Goal: Task Accomplishment & Management: Use online tool/utility

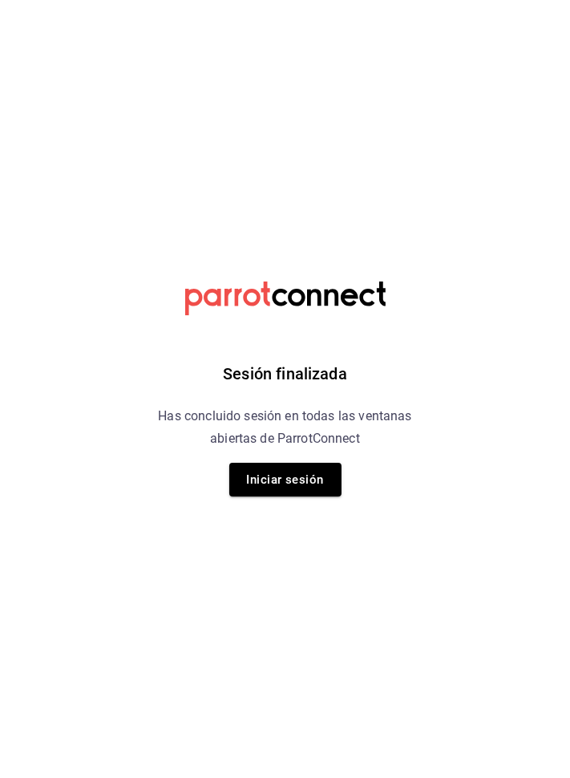
click at [313, 475] on button "Iniciar sesión" at bounding box center [285, 480] width 112 height 34
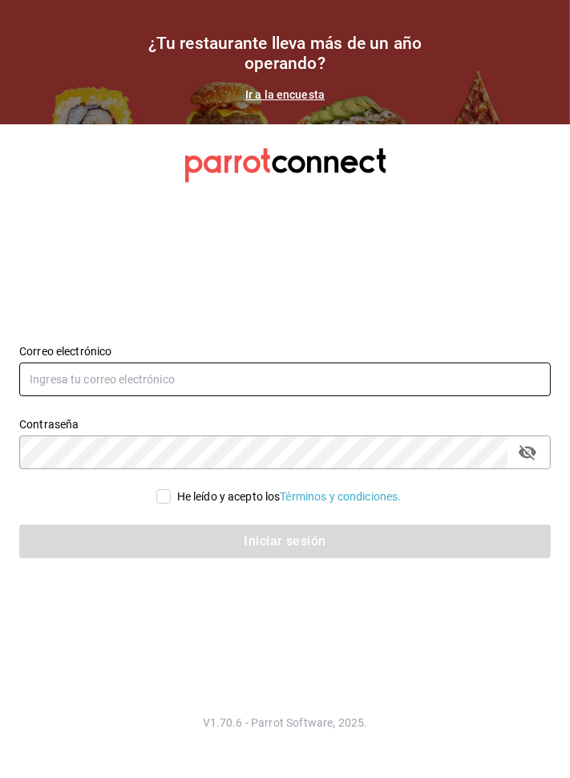
click at [231, 396] on input "text" at bounding box center [285, 380] width 532 height 34
type input "[EMAIL_ADDRESS][DOMAIN_NAME]"
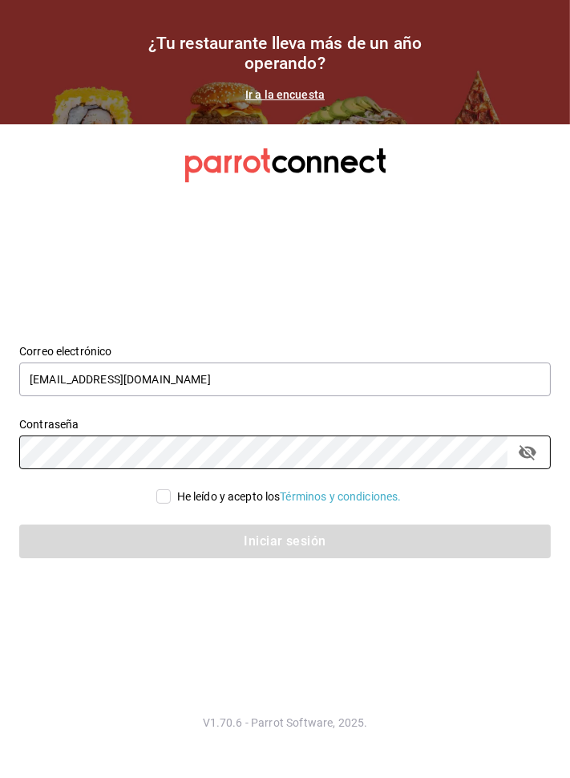
click at [159, 504] on input "He leído y acepto los Términos y condiciones." at bounding box center [163, 496] width 14 height 14
checkbox input "true"
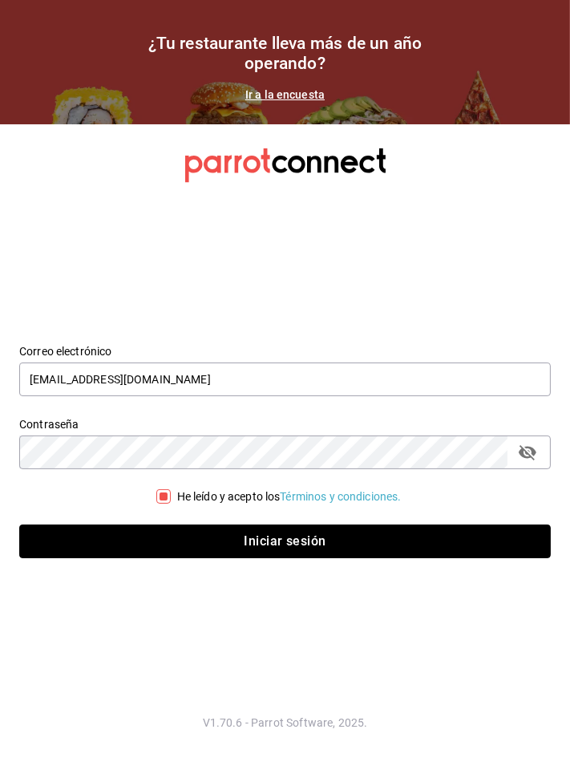
click at [237, 558] on button "Iniciar sesión" at bounding box center [285, 542] width 532 height 34
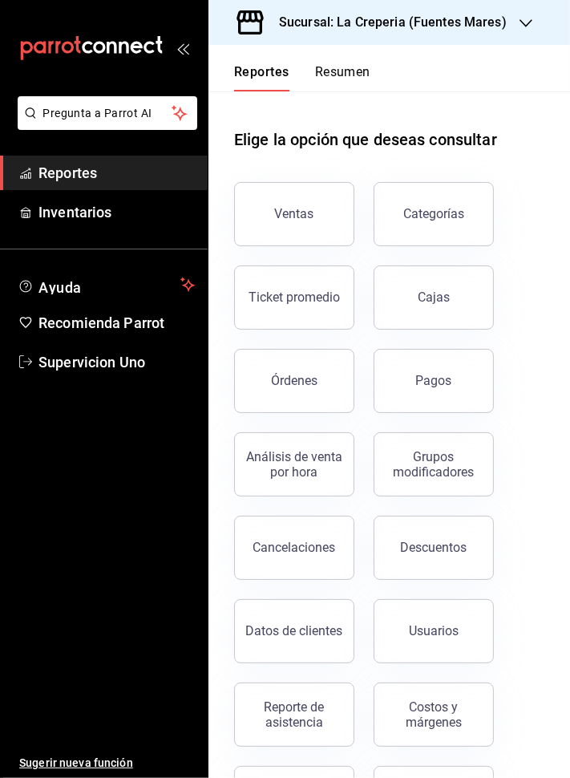
click at [287, 212] on div "Ventas" at bounding box center [294, 213] width 39 height 15
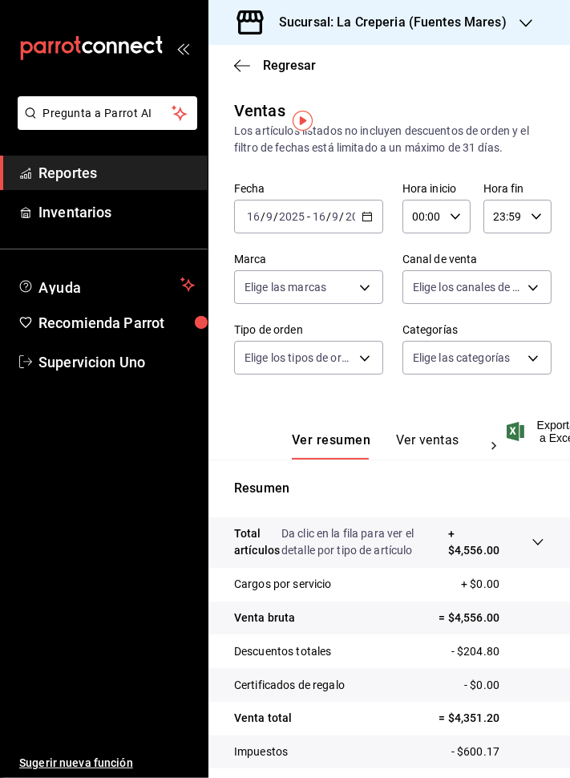
click at [514, 360] on body "Pregunta a Parrot AI Reportes Inventarios Ayuda Recomienda Parrot Supervicion U…" at bounding box center [285, 389] width 570 height 778
click at [521, 342] on body "Pregunta a Parrot AI Reportes Inventarios Ayuda Recomienda Parrot Supervicion U…" at bounding box center [285, 389] width 570 height 778
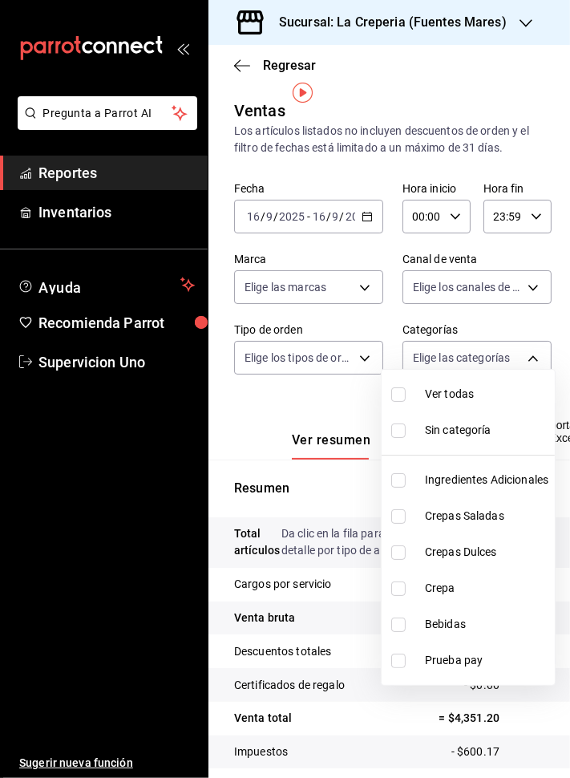
scroll to position [18, 0]
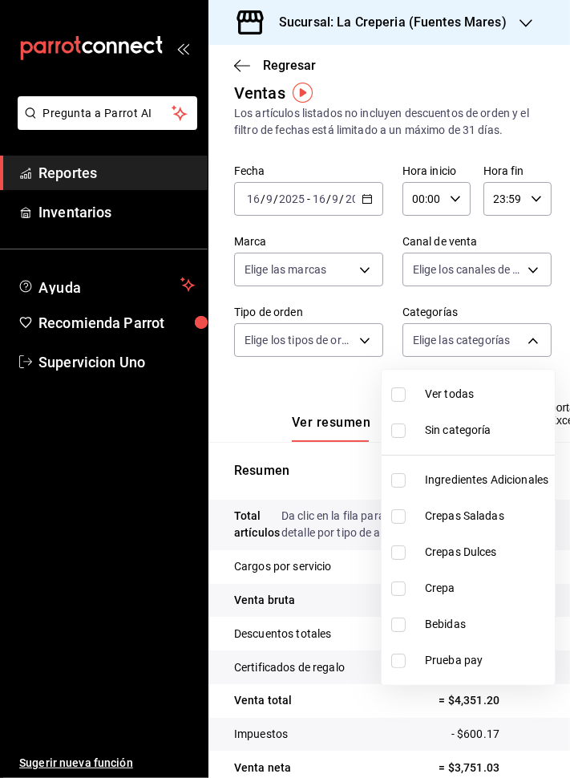
click at [454, 511] on span "Crepas Saladas" at bounding box center [487, 516] width 124 height 17
click at [425, 550] on span "Crepas Dulces" at bounding box center [487, 552] width 124 height 17
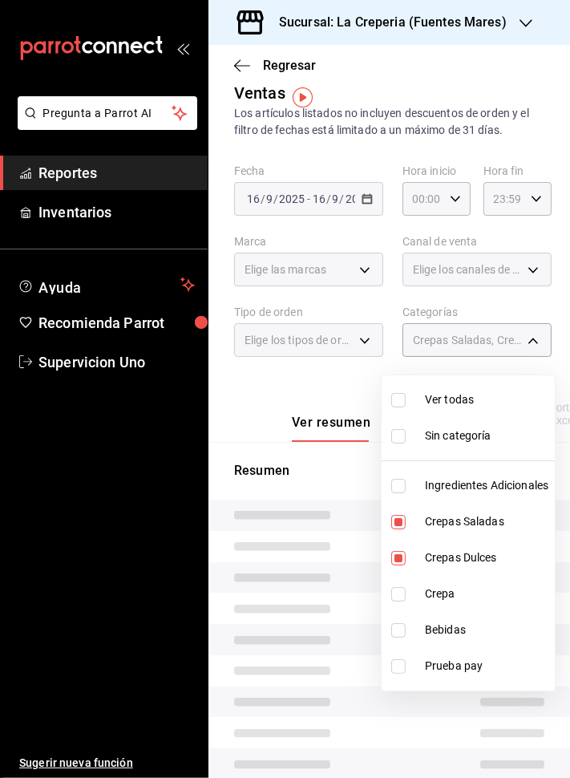
type input "cdd18b51-54db-4cd5-bbfe-25f2ceee4960,3f55d7cd-1e09-4439-87d2-030dee78c296"
checkbox input "true"
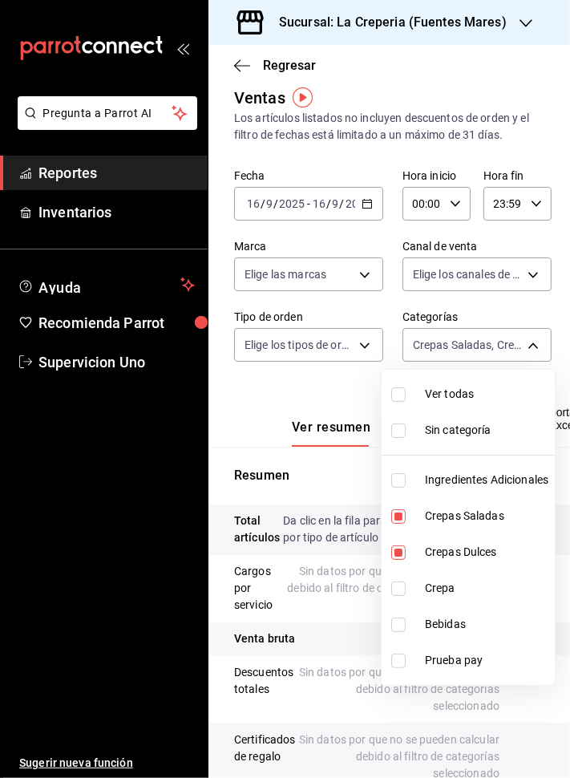
scroll to position [18, 0]
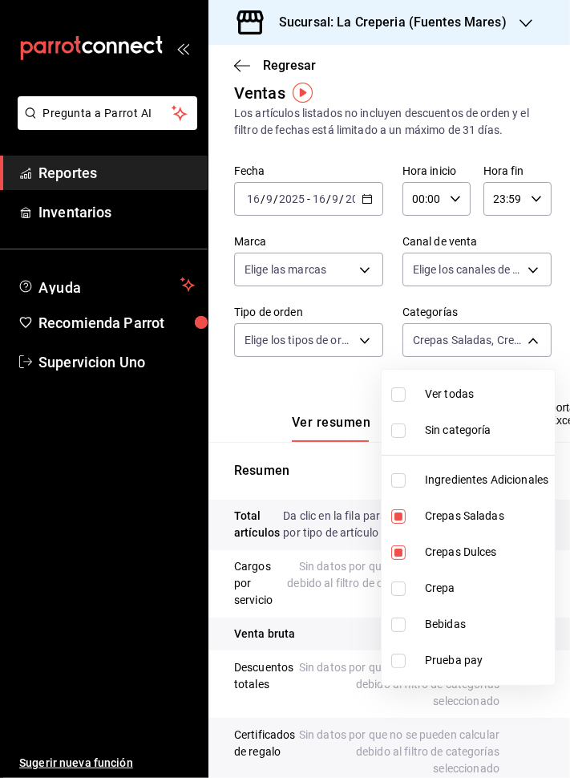
click at [395, 587] on input "checkbox" at bounding box center [399, 589] width 14 height 14
checkbox input "true"
type input "cdd18b51-54db-4cd5-bbfe-25f2ceee4960,3f55d7cd-1e09-4439-87d2-030dee78c296,3899b…"
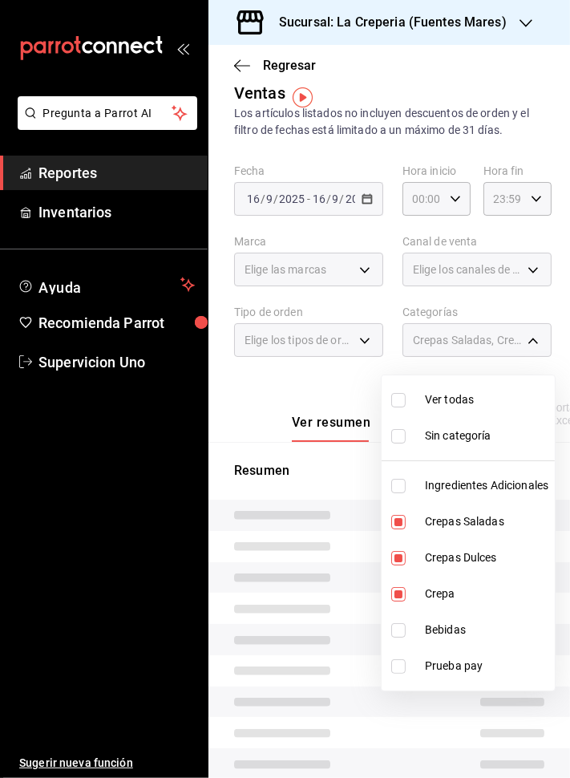
scroll to position [13, 0]
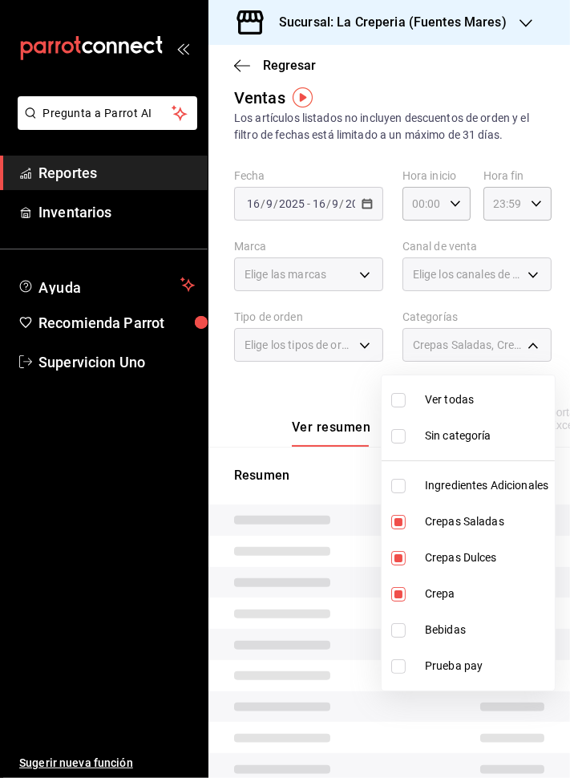
click at [230, 432] on div at bounding box center [285, 389] width 570 height 778
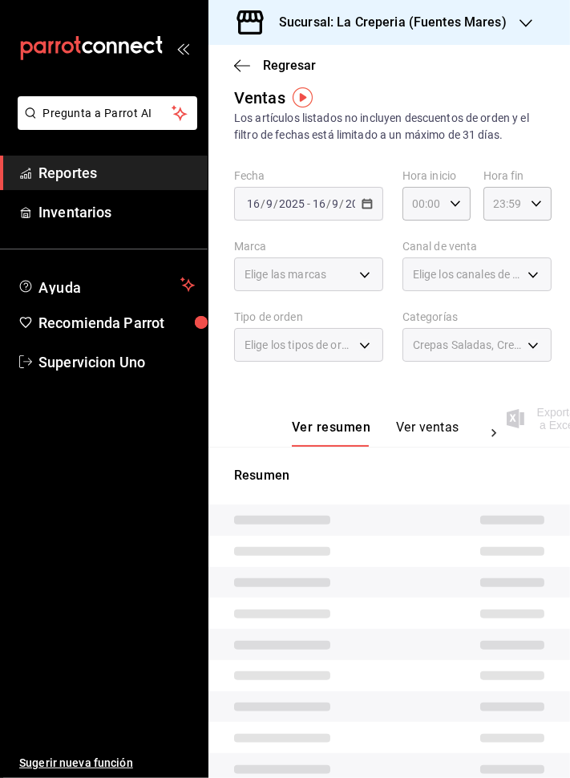
click at [432, 424] on button "Ver ventas" at bounding box center [427, 433] width 63 height 27
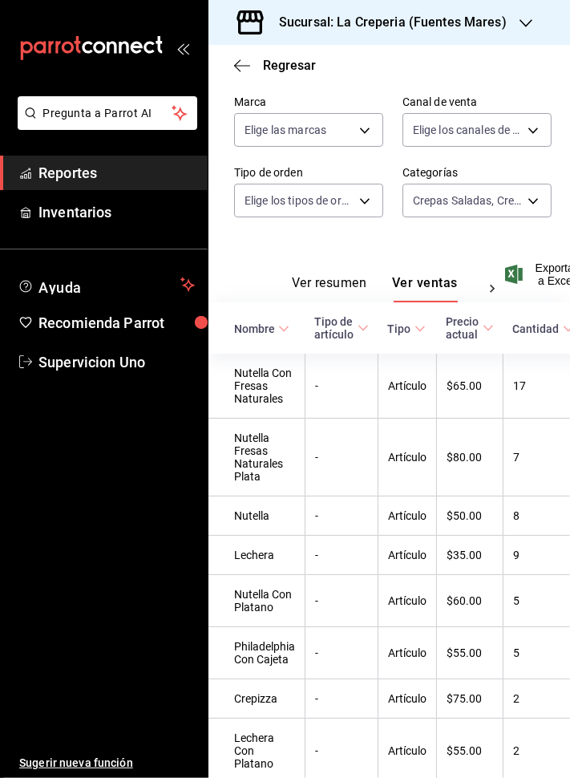
scroll to position [134, 0]
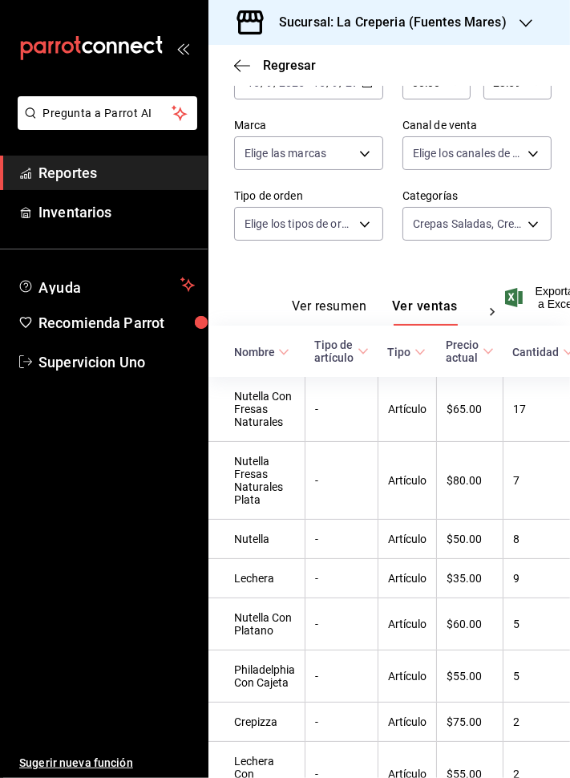
click at [524, 218] on body "Pregunta a Parrot AI Reportes Inventarios Ayuda Recomienda Parrot Supervicion U…" at bounding box center [285, 389] width 570 height 778
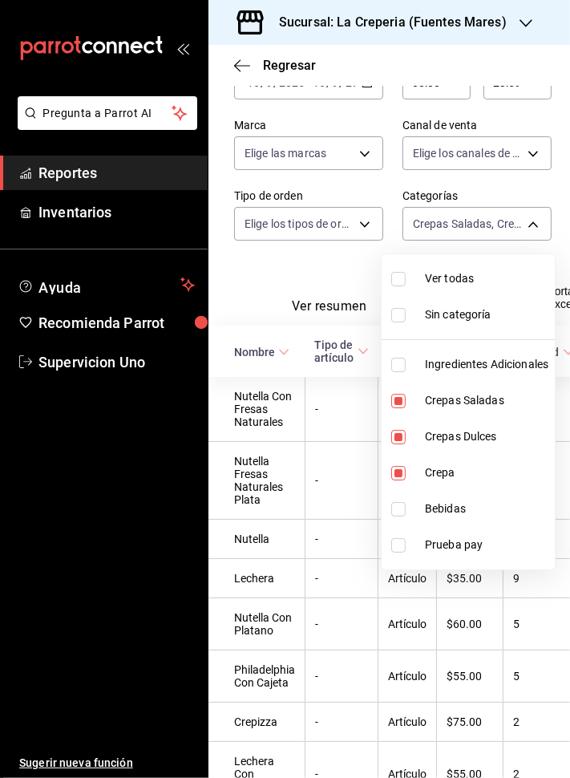
click at [404, 277] on input "checkbox" at bounding box center [399, 279] width 14 height 14
click at [395, 274] on input "checkbox" at bounding box center [399, 279] width 14 height 14
checkbox input "false"
click at [397, 372] on input "checkbox" at bounding box center [399, 365] width 14 height 14
checkbox input "true"
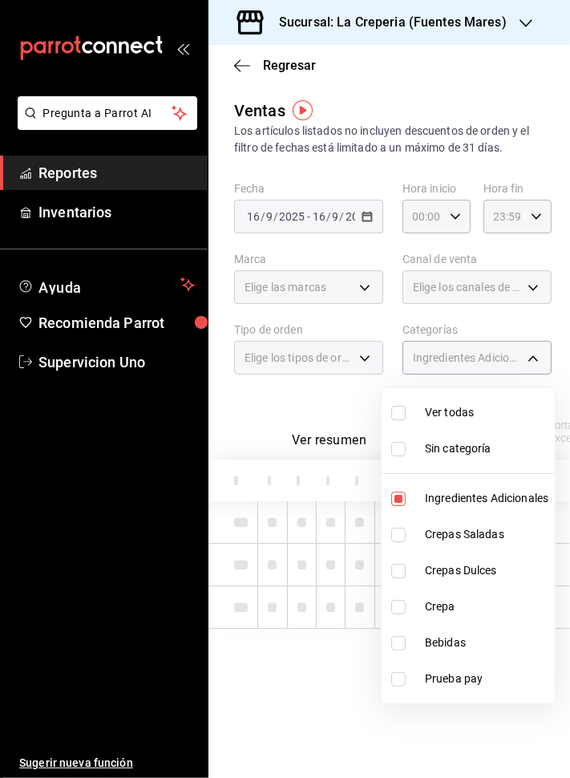
type input "3645879a-af61-402e-8bba-57a302418e27"
checkbox input "false"
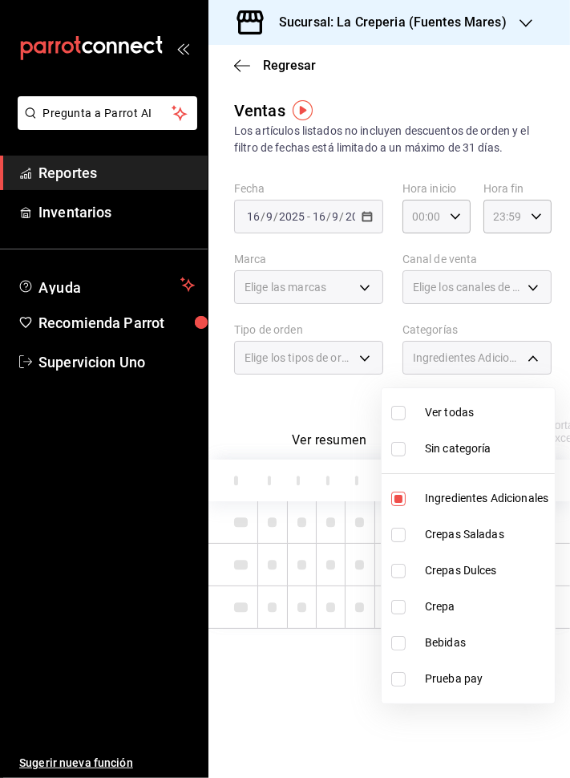
checkbox input "false"
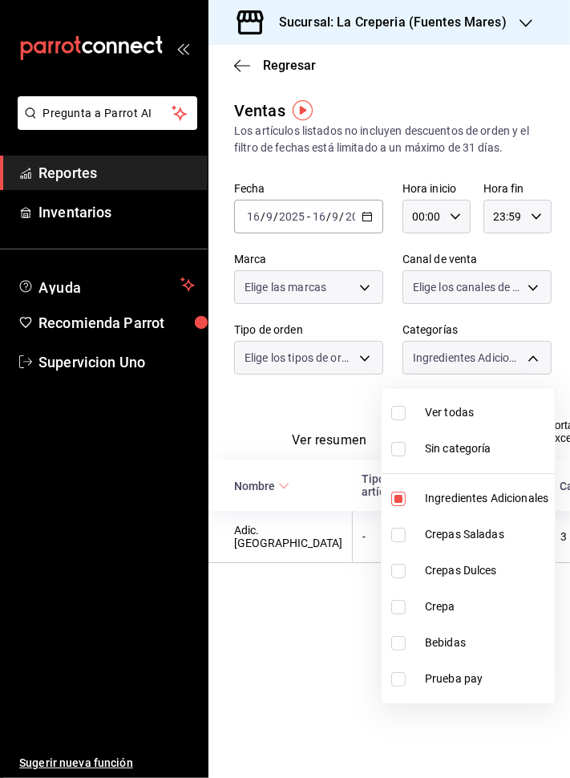
click at [399, 499] on input "checkbox" at bounding box center [399, 499] width 14 height 14
checkbox input "false"
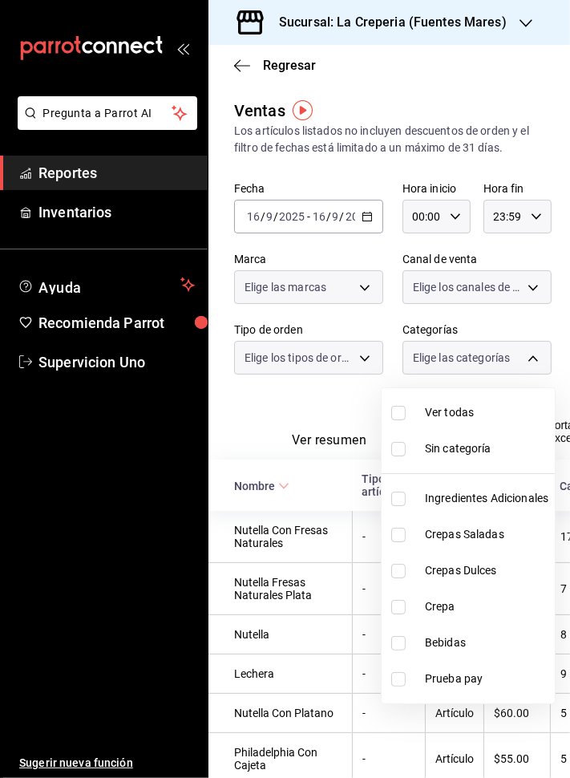
click at [396, 636] on input "checkbox" at bounding box center [399, 643] width 14 height 14
checkbox input "true"
type input "df2ccc0d-ef56-416b-8538-d61f14d7b508"
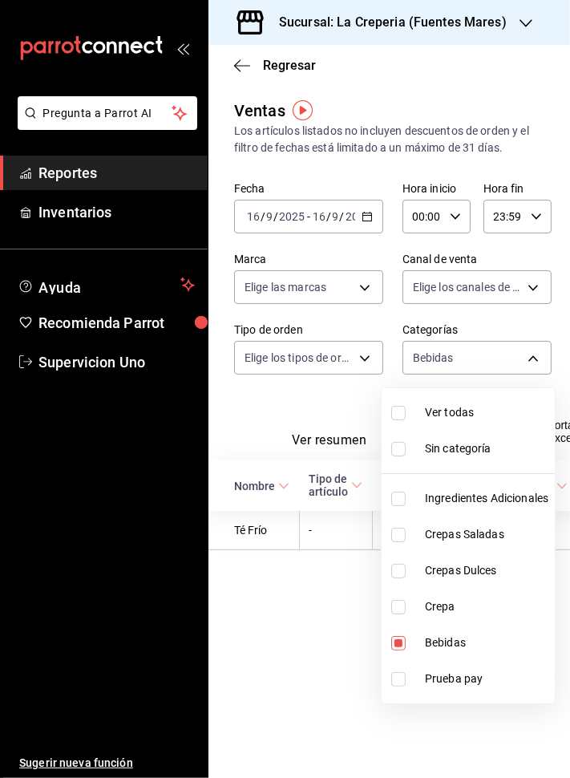
click at [342, 663] on div at bounding box center [285, 389] width 570 height 778
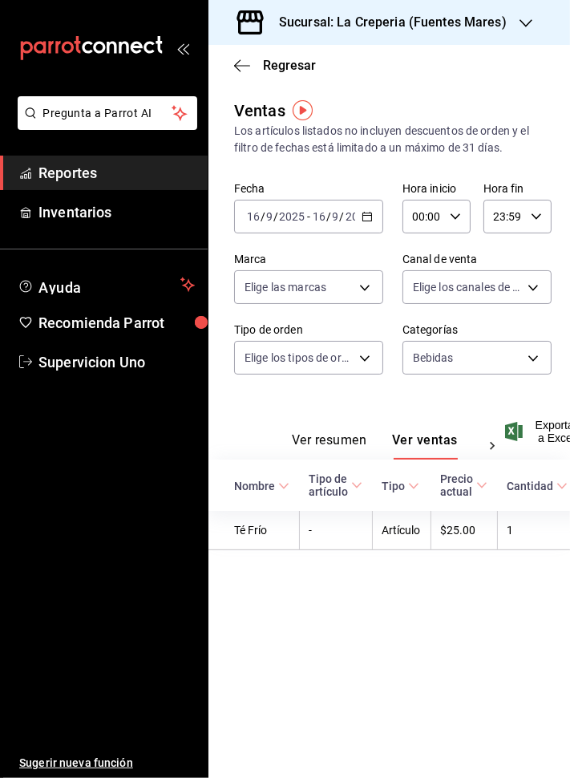
click at [513, 351] on body "Pregunta a Parrot AI Reportes Inventarios Ayuda Recomienda Parrot Supervicion U…" at bounding box center [285, 389] width 570 height 778
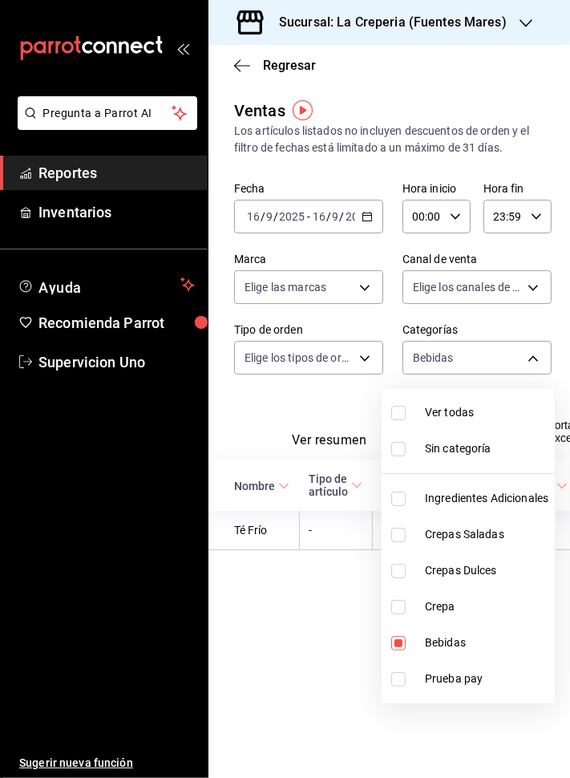
click at [397, 492] on input "checkbox" at bounding box center [399, 499] width 14 height 14
checkbox input "true"
click at [400, 528] on input "checkbox" at bounding box center [399, 535] width 14 height 14
checkbox input "true"
click at [401, 554] on li "Crepas Dulces" at bounding box center [468, 571] width 173 height 36
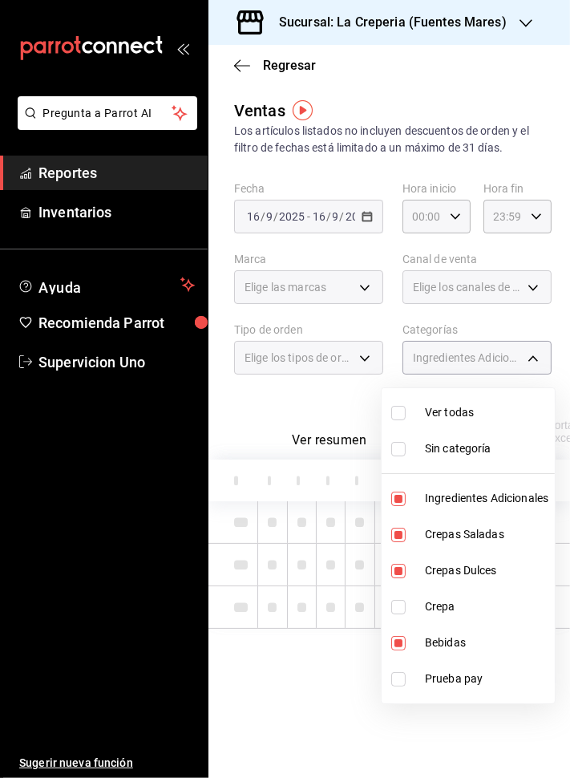
type input "df2ccc0d-ef56-416b-8538-d61f14d7b508,3645879a-af61-402e-8bba-57a302418e27,cdd18…"
checkbox input "true"
click at [399, 600] on input "checkbox" at bounding box center [399, 607] width 14 height 14
checkbox input "true"
click at [396, 636] on input "checkbox" at bounding box center [399, 643] width 14 height 14
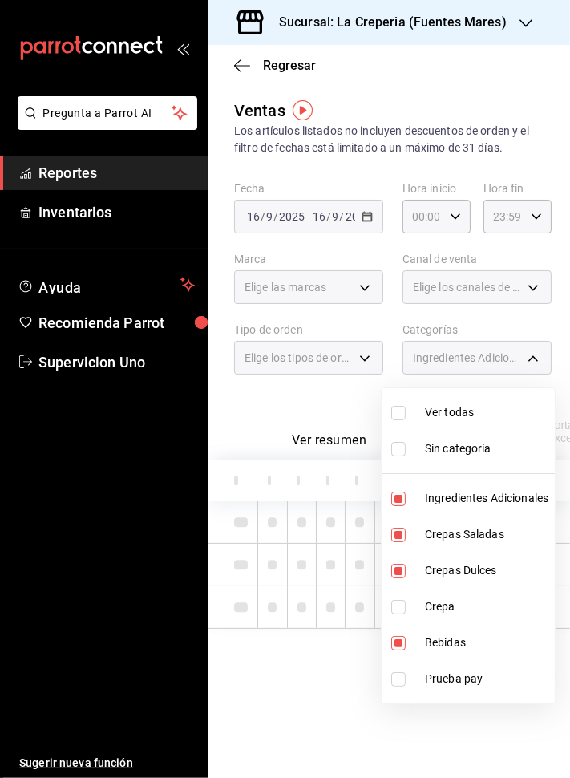
checkbox input "false"
type input "3645879a-af61-402e-8bba-57a302418e27,cdd18b51-54db-4cd5-bbfe-25f2ceee4960,3f55d…"
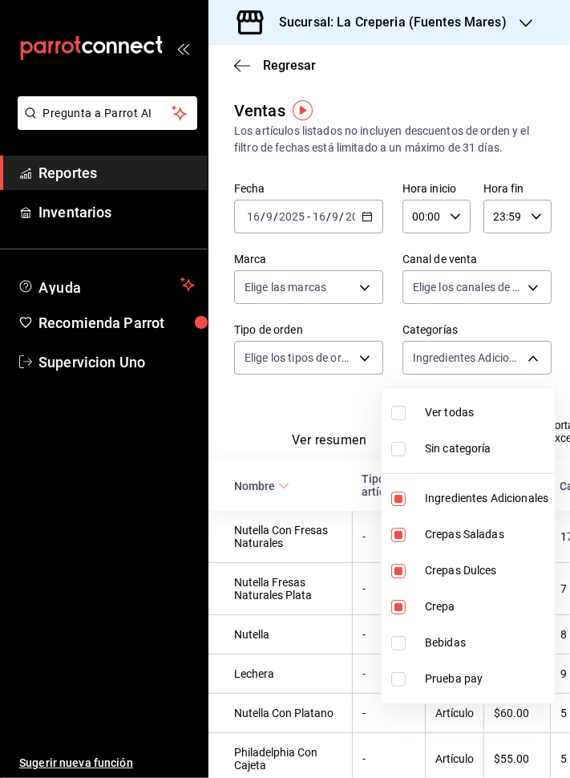
click at [199, 585] on div at bounding box center [285, 389] width 570 height 778
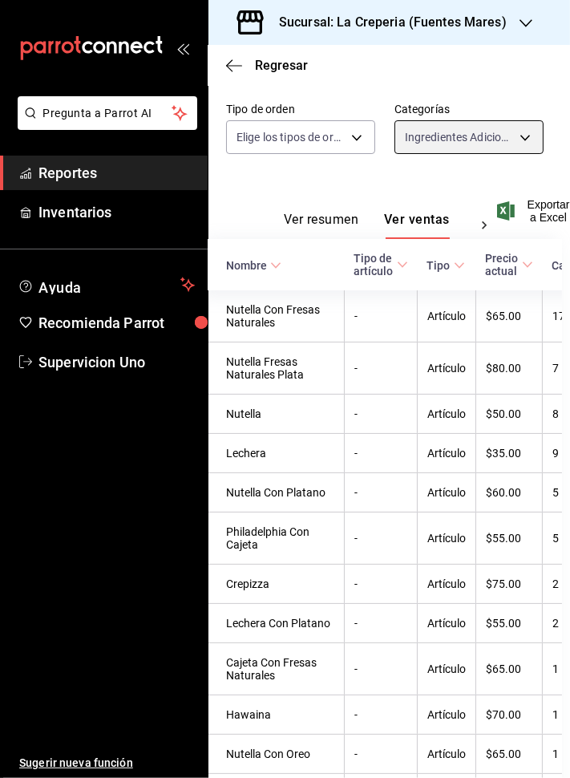
scroll to position [0, 9]
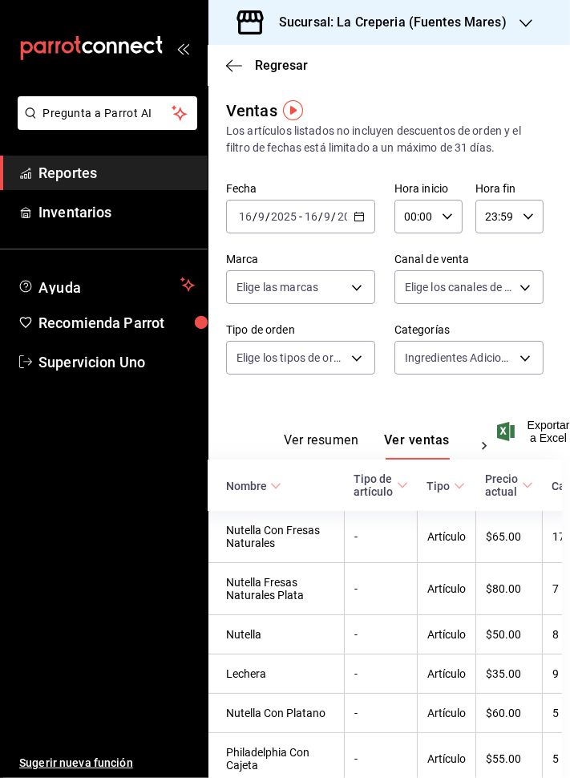
click at [513, 340] on body "Pregunta a Parrot AI Reportes Inventarios Ayuda Recomienda Parrot Supervicion U…" at bounding box center [285, 389] width 570 height 778
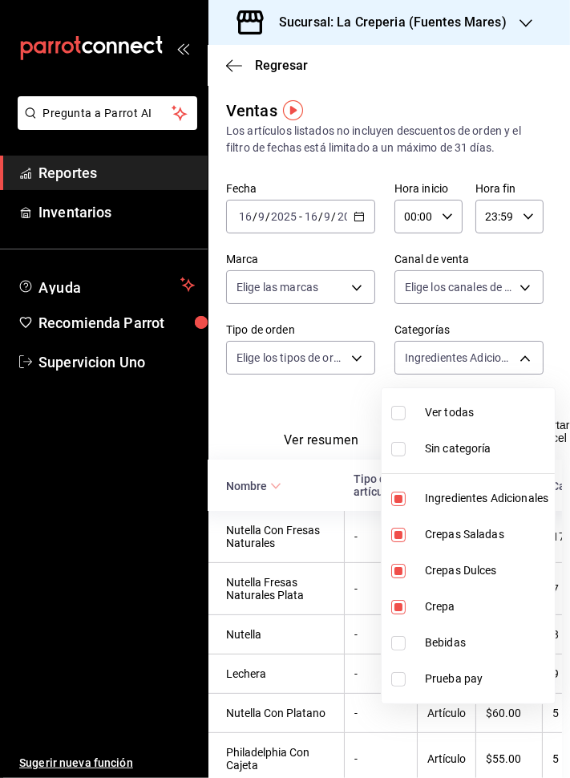
click at [290, 684] on div at bounding box center [285, 389] width 570 height 778
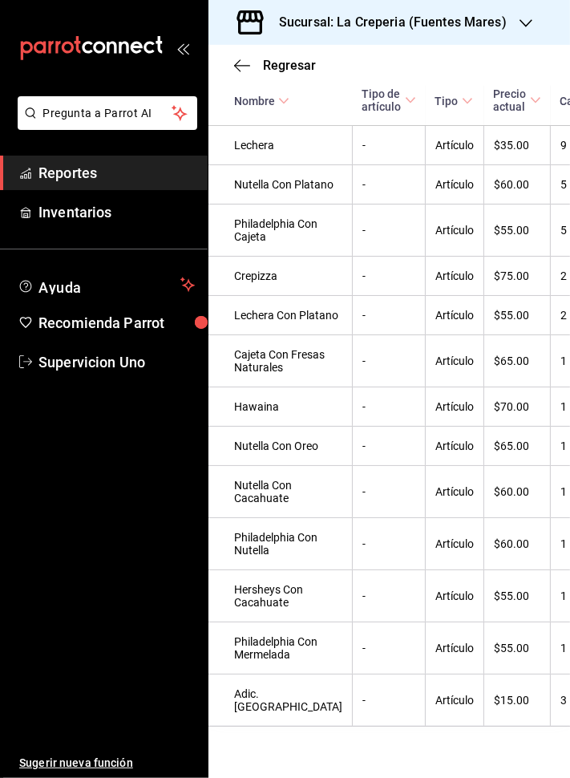
scroll to position [607, 0]
